Goal: Information Seeking & Learning: Learn about a topic

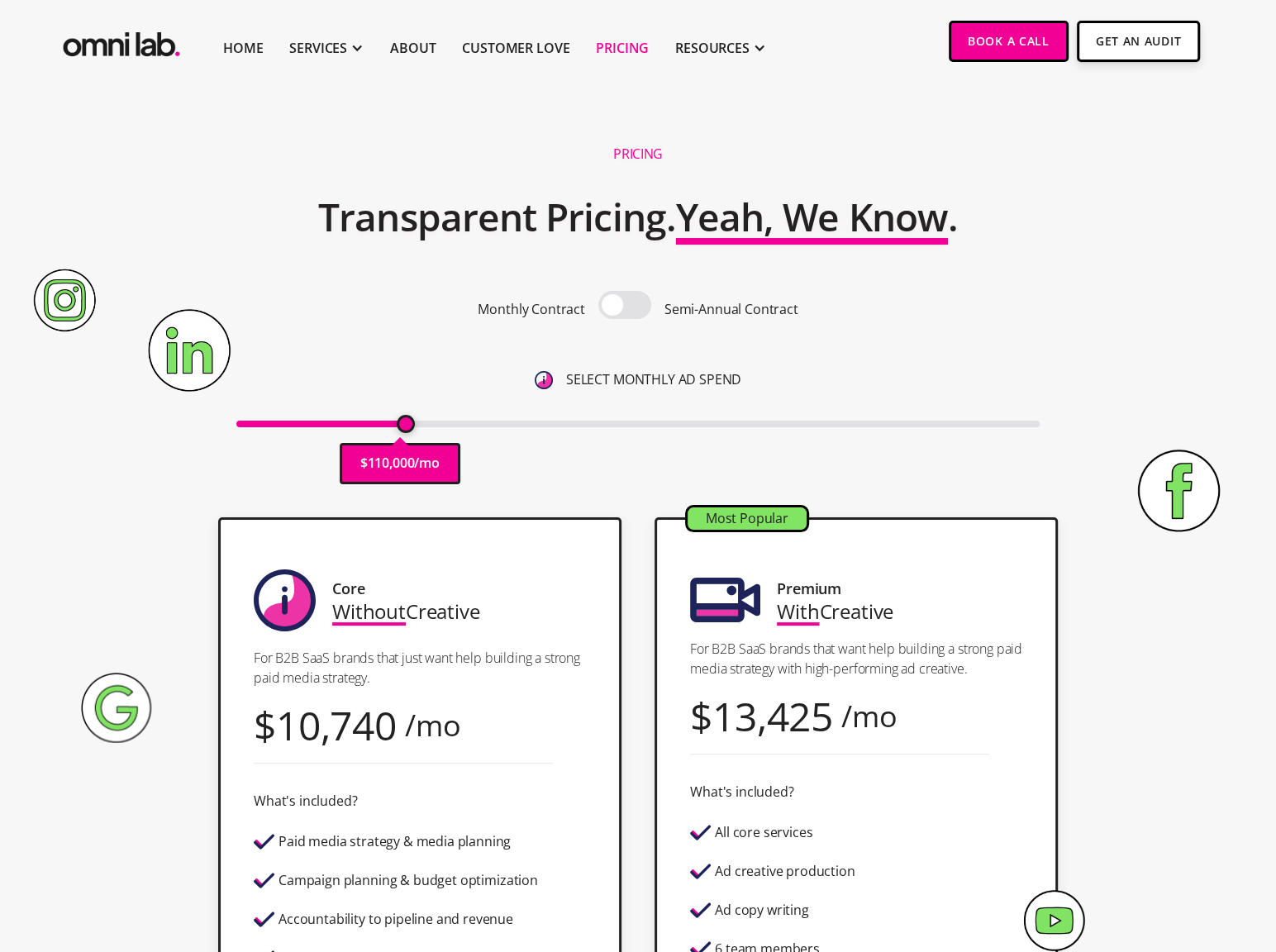
click at [402, 427] on input "range" at bounding box center [638, 424] width 804 height 7
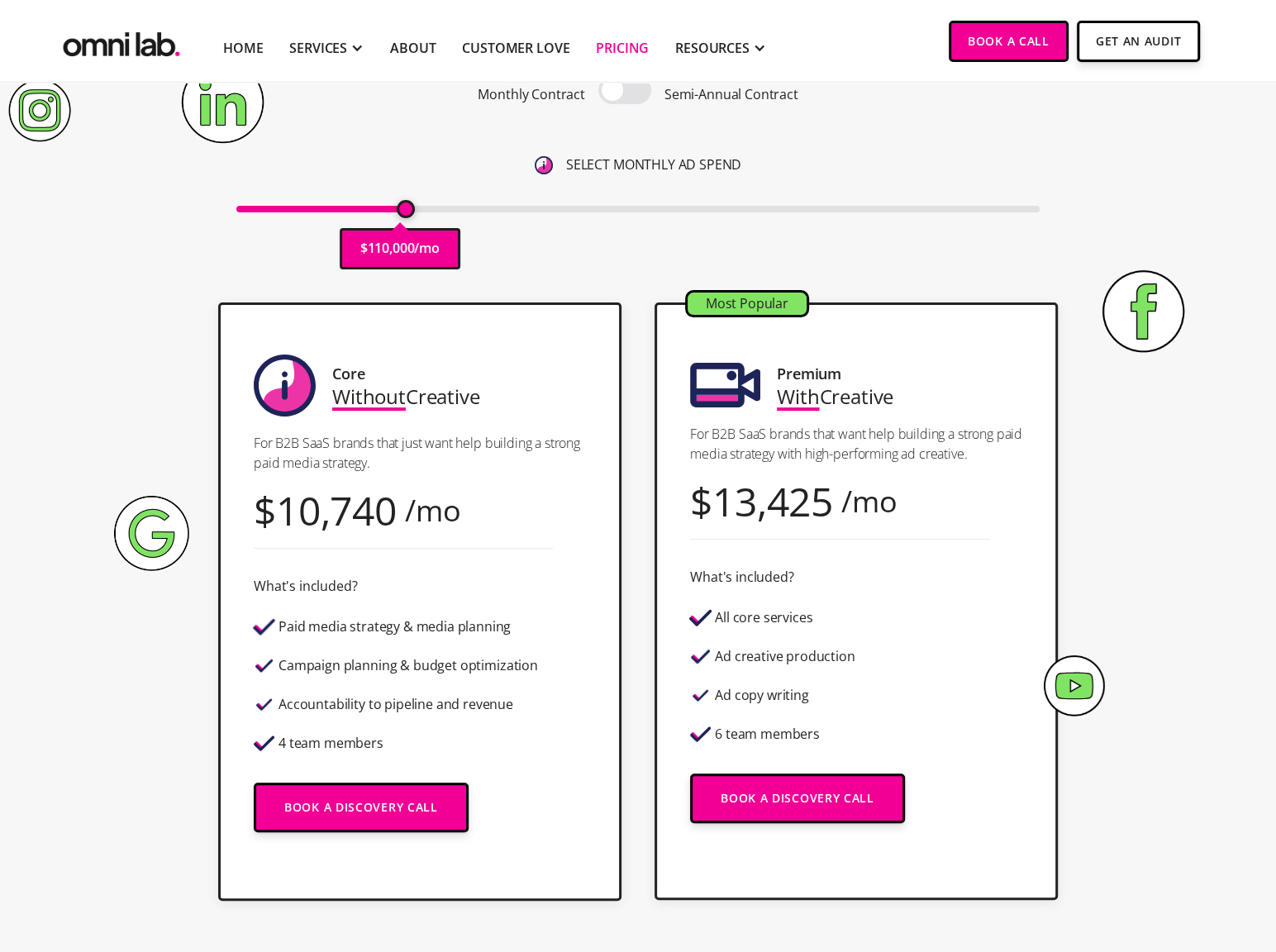
scroll to position [216, 0]
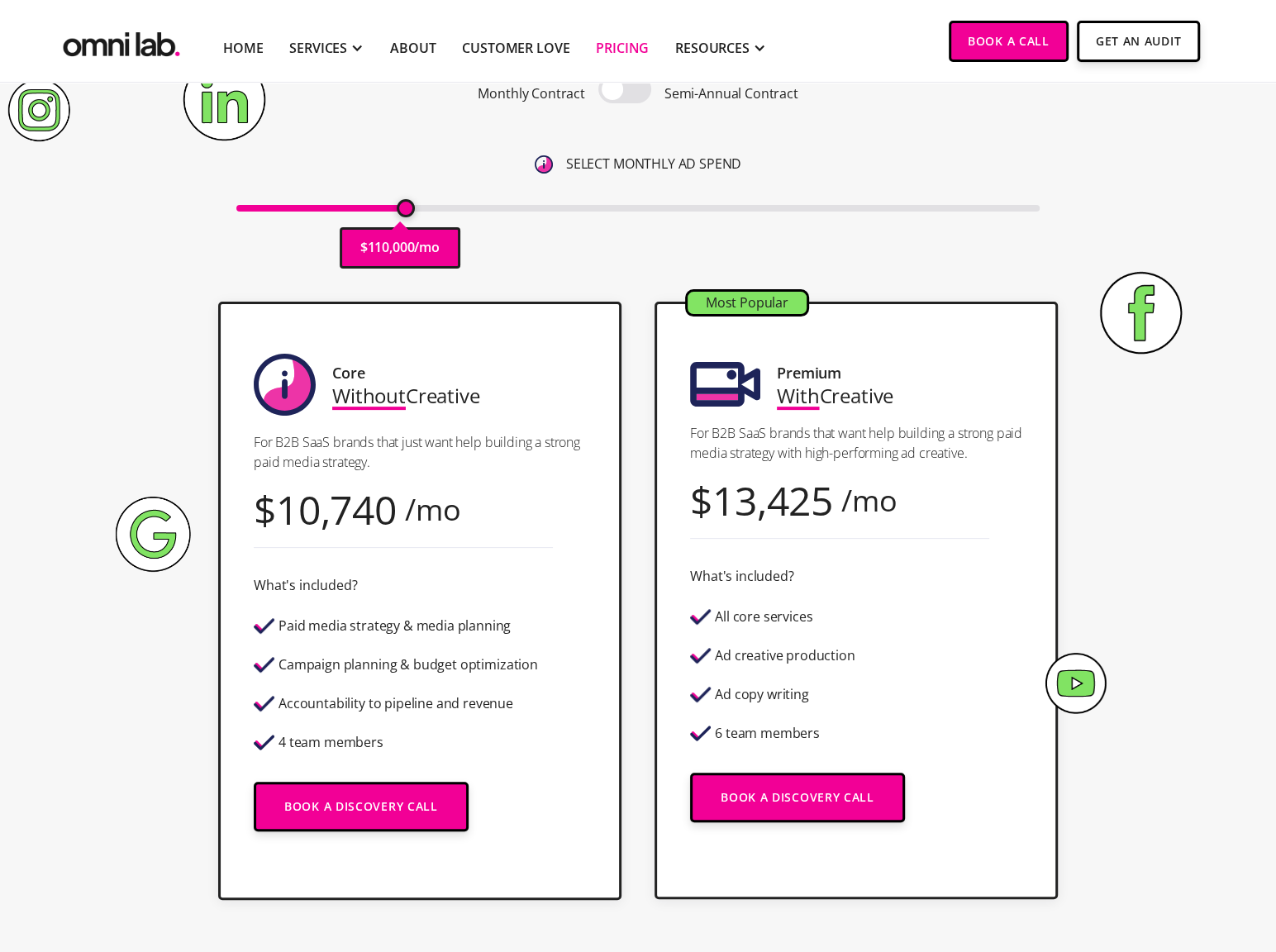
click at [627, 93] on span at bounding box center [625, 90] width 53 height 28
click at [625, 91] on input "checkbox" at bounding box center [625, 91] width 0 height 0
click at [627, 93] on span at bounding box center [625, 90] width 53 height 28
click at [625, 91] on input "checkbox" at bounding box center [625, 91] width 0 height 0
click at [627, 93] on span at bounding box center [625, 90] width 53 height 28
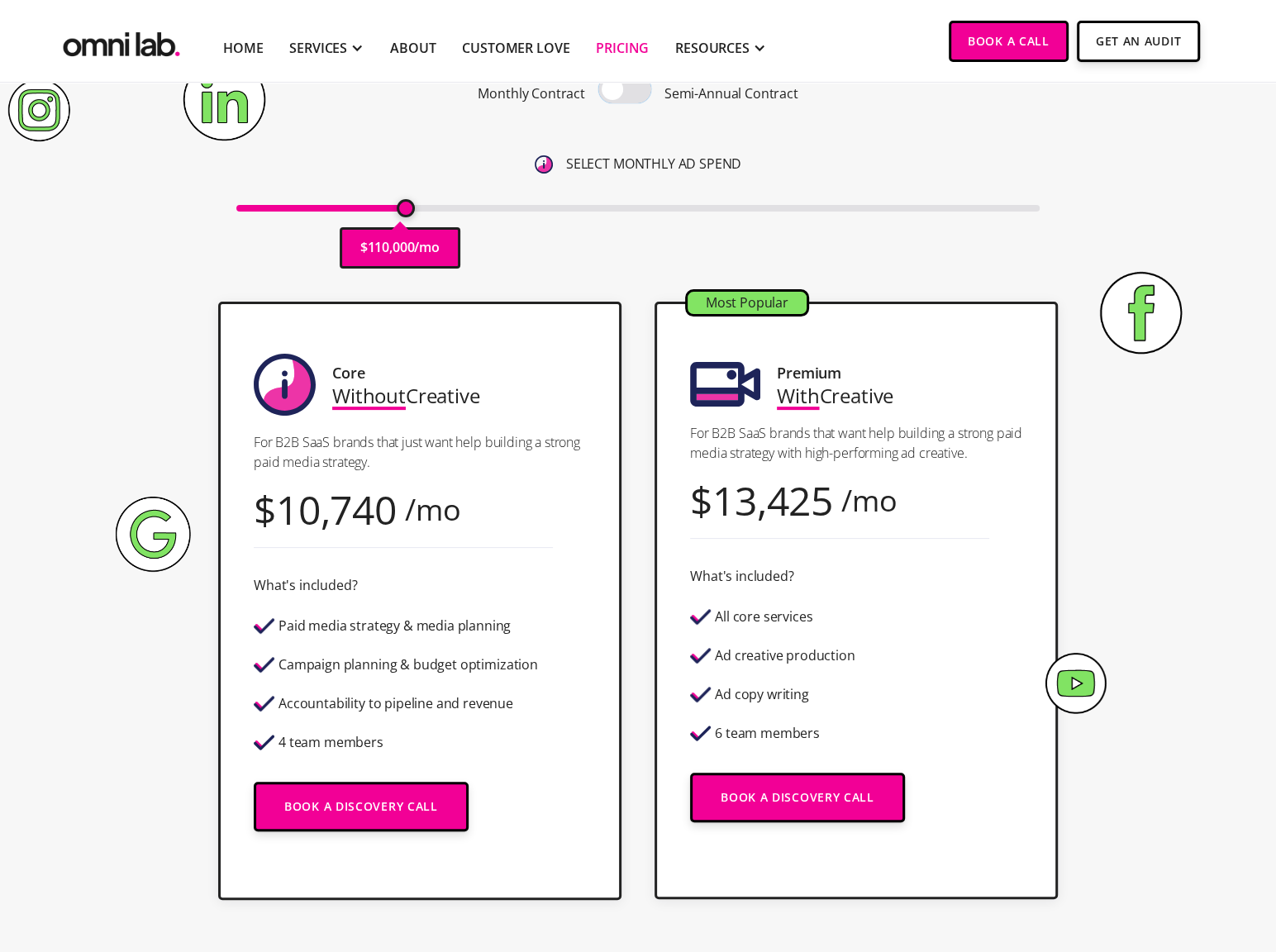
click at [625, 91] on input "checkbox" at bounding box center [625, 91] width 0 height 0
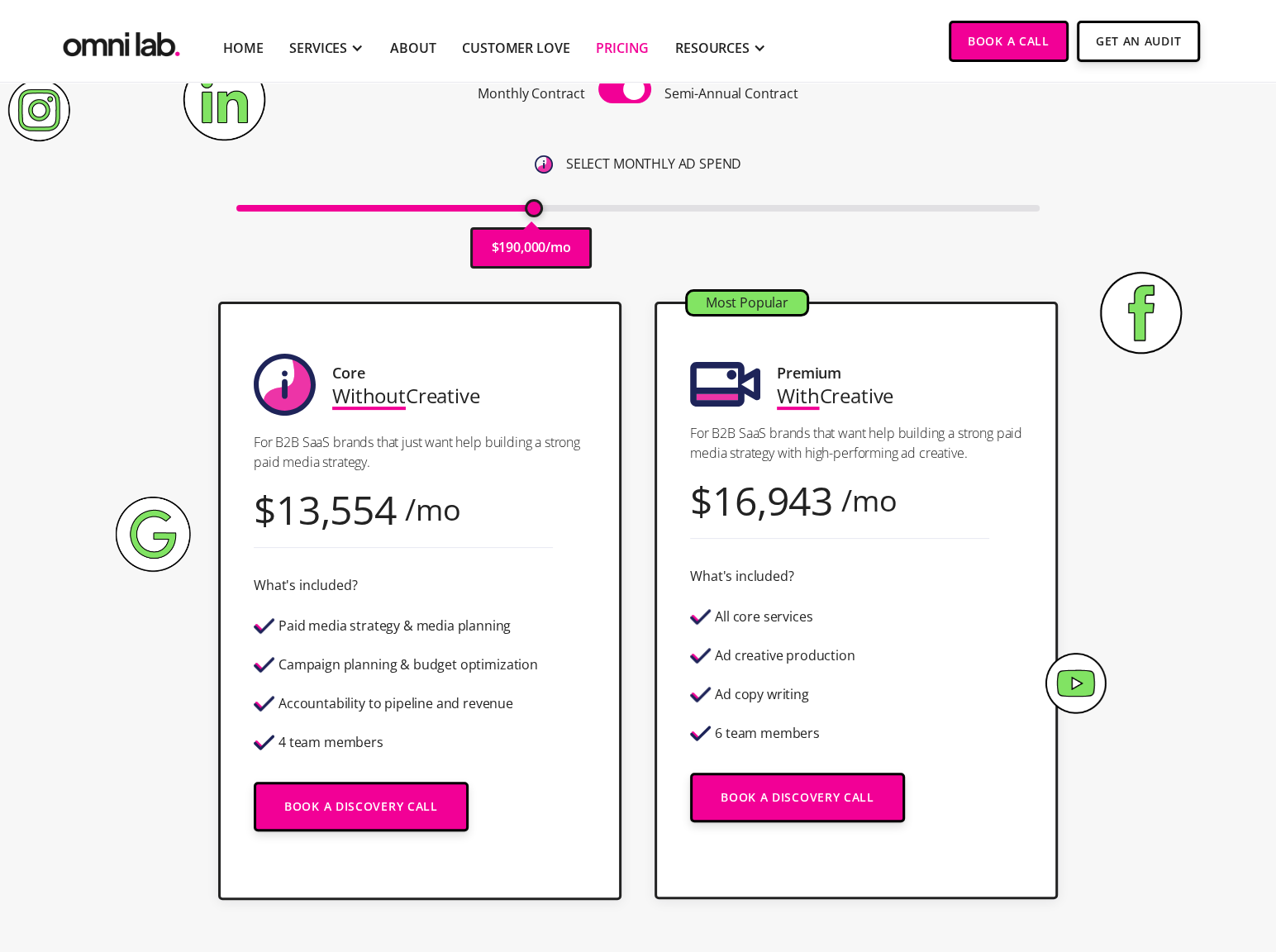
drag, startPoint x: 403, startPoint y: 207, endPoint x: 537, endPoint y: 215, distance: 134.2
type input "190000"
click at [537, 211] on input "range" at bounding box center [638, 208] width 804 height 7
